Goal: Information Seeking & Learning: Learn about a topic

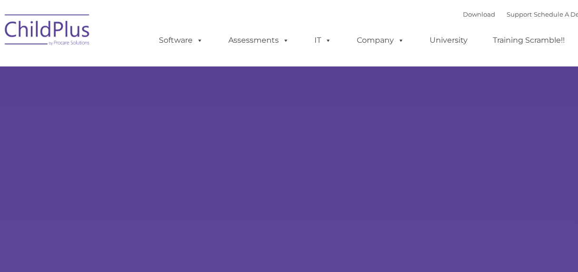
select select "MEDIUM"
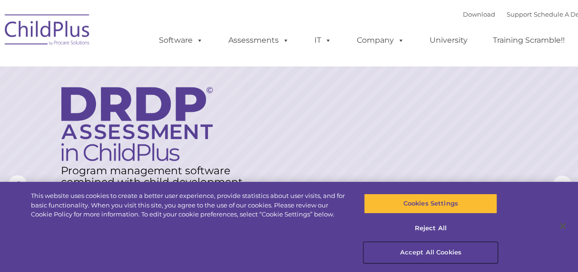
click at [445, 253] on button "Accept All Cookies" at bounding box center [430, 253] width 133 height 20
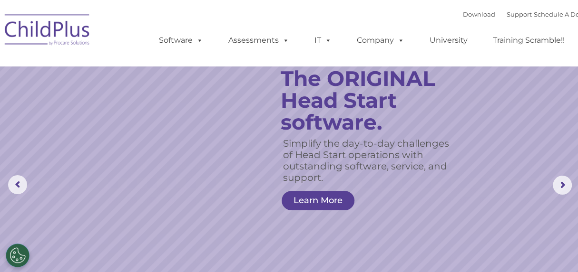
click at [478, 126] on rs-slide "Simplify the day-to-day challenges of Head Start operations with outstanding so…" at bounding box center [289, 185] width 578 height 371
click at [334, 194] on link "Learn More" at bounding box center [317, 200] width 73 height 19
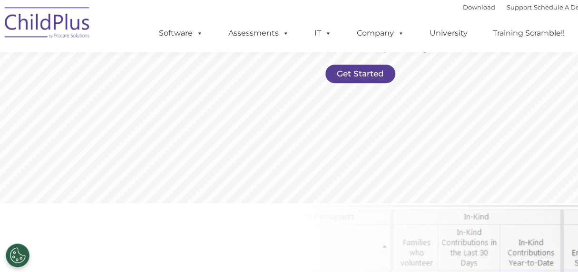
scroll to position [262, 0]
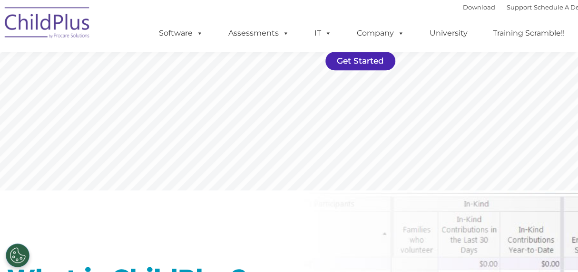
click at [361, 59] on link "Get Started" at bounding box center [360, 61] width 70 height 19
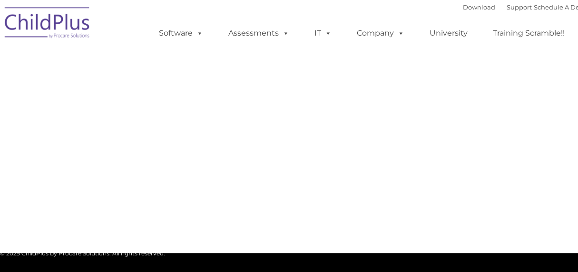
select select "MEDIUM"
